Goal: Book appointment/travel/reservation

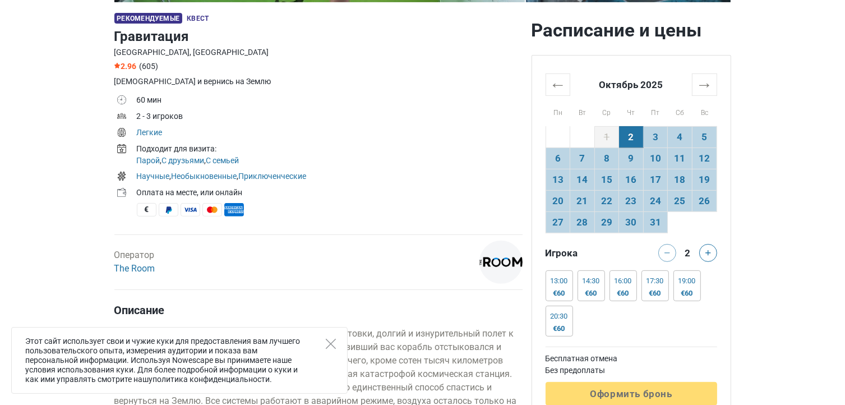
scroll to position [384, 0]
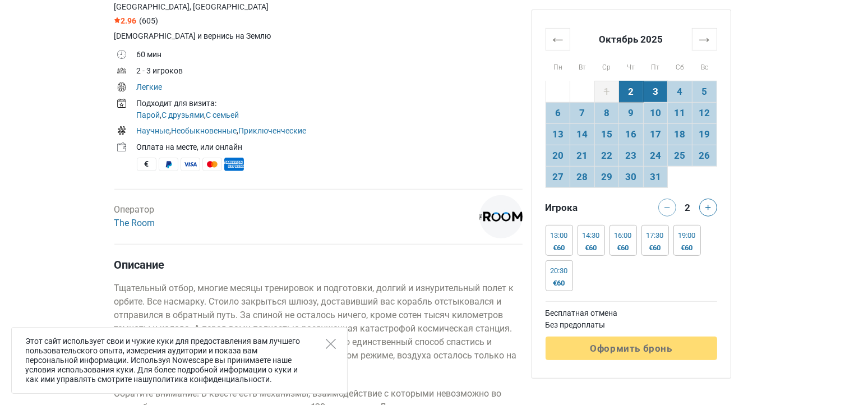
click at [657, 92] on td "3" at bounding box center [655, 91] width 25 height 21
click at [677, 96] on td "4" at bounding box center [680, 91] width 25 height 21
click at [700, 96] on td "5" at bounding box center [704, 91] width 25 height 21
click at [684, 94] on td "4" at bounding box center [680, 91] width 25 height 21
click at [561, 110] on td "6" at bounding box center [558, 112] width 25 height 21
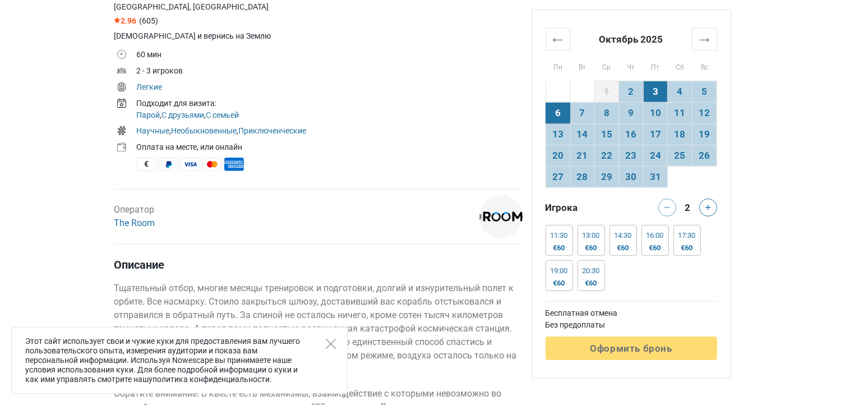
click at [659, 90] on td "3" at bounding box center [655, 91] width 25 height 21
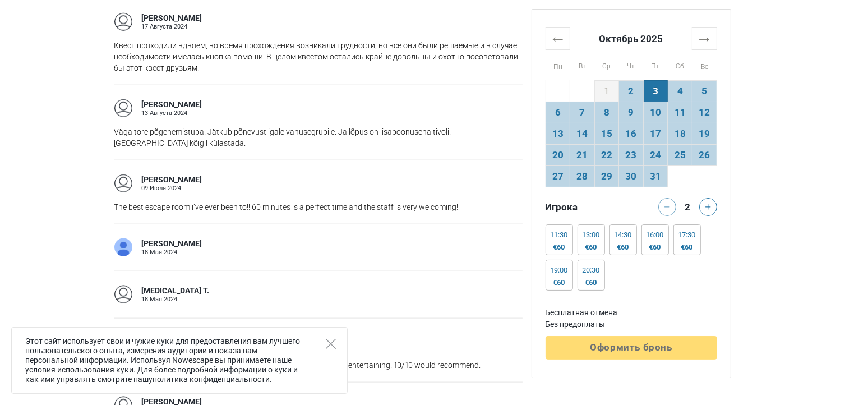
scroll to position [1387, 0]
click at [685, 86] on td "4" at bounding box center [680, 90] width 25 height 21
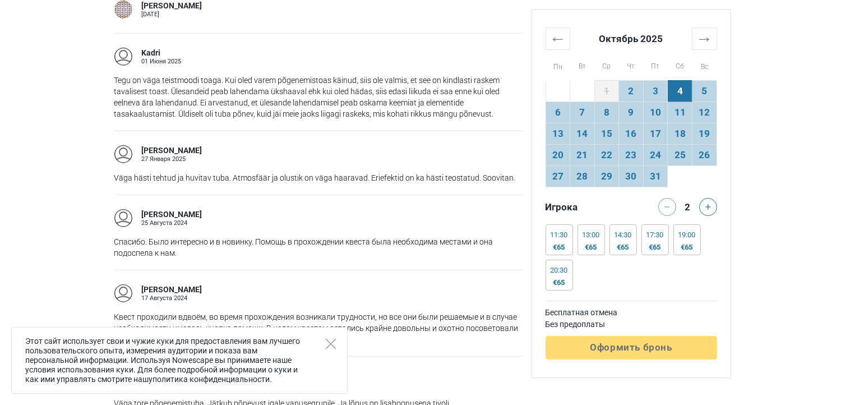
scroll to position [1112, 0]
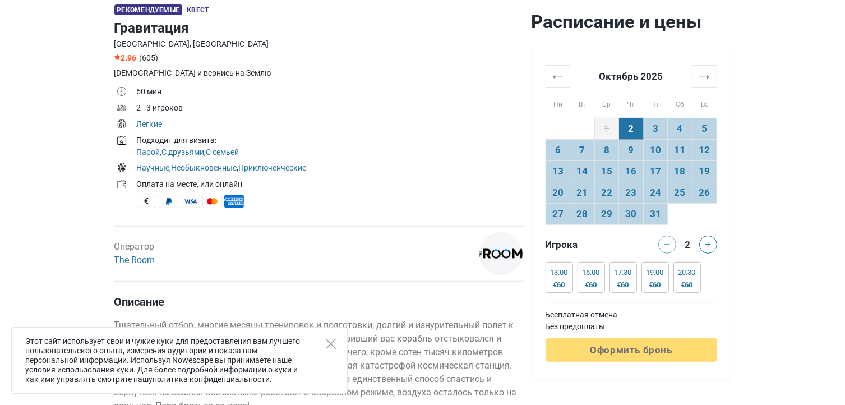
scroll to position [344, 0]
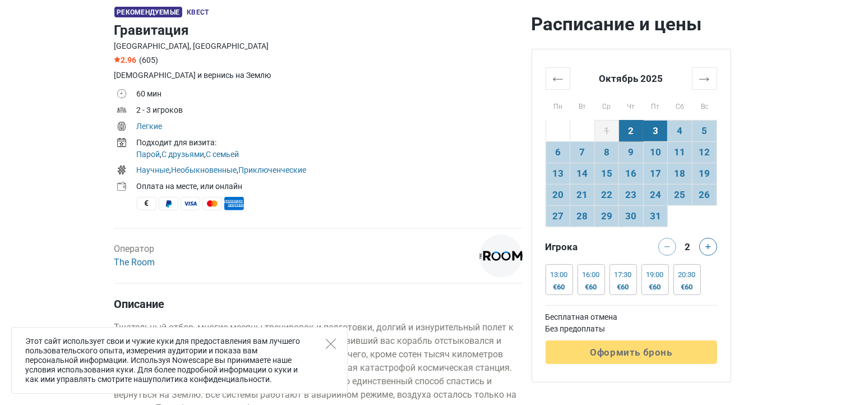
click at [653, 130] on td "3" at bounding box center [655, 130] width 25 height 21
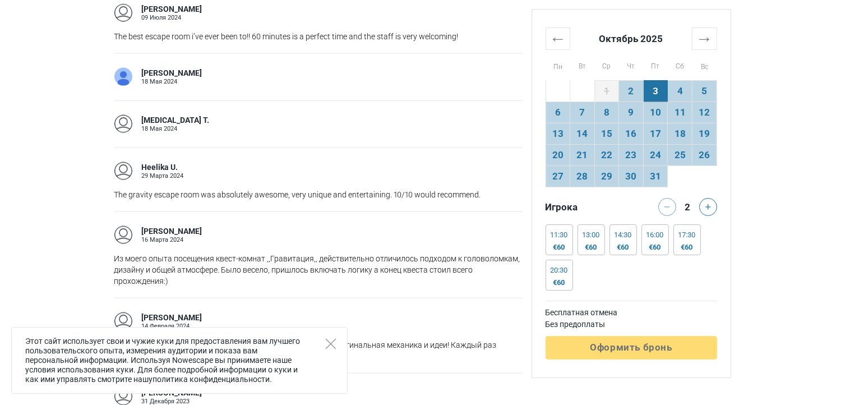
scroll to position [1557, 0]
